Goal: Obtain resource: Obtain resource

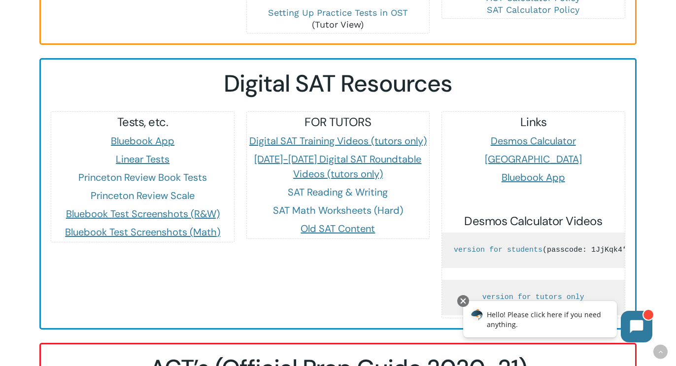
scroll to position [878, 0]
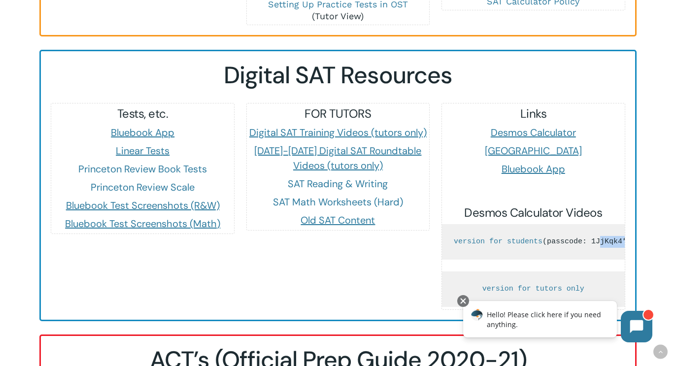
drag, startPoint x: 571, startPoint y: 242, endPoint x: 535, endPoint y: 243, distance: 36.0
click at [535, 243] on pre "version for students (passcode: 1JjKqk4* )" at bounding box center [533, 241] width 183 height 35
copy pre "1JjKqk4*"
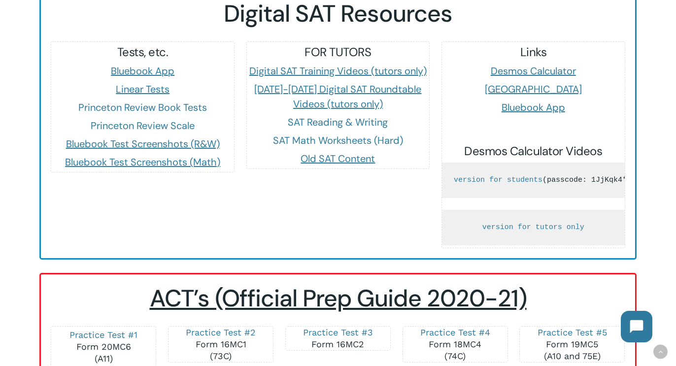
scroll to position [941, 0]
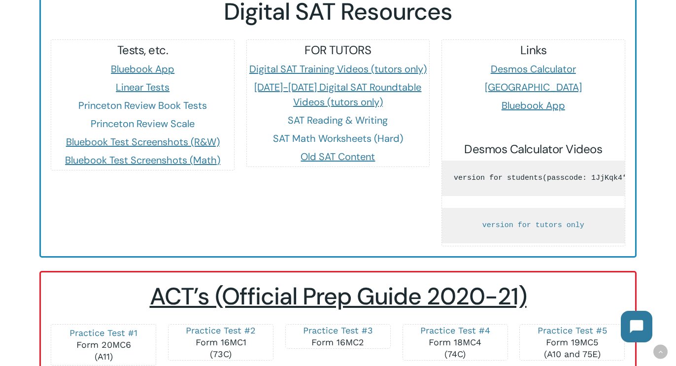
click at [531, 174] on link "version for students" at bounding box center [498, 178] width 89 height 8
